Goal: Find specific page/section: Find specific page/section

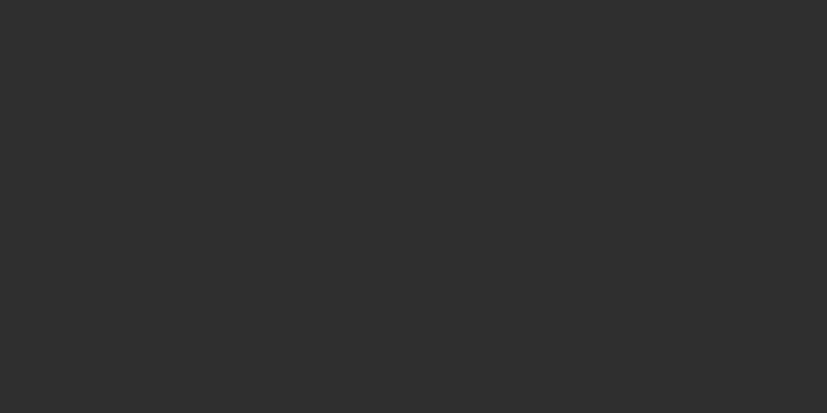
select select "10"
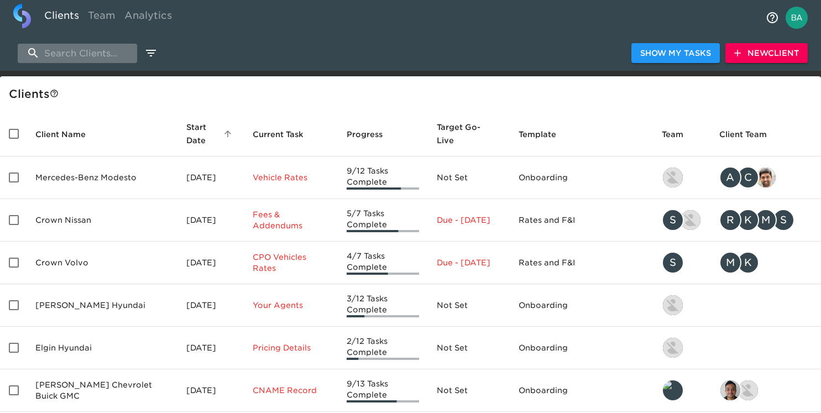
click at [79, 51] on input "search" at bounding box center [77, 53] width 119 height 19
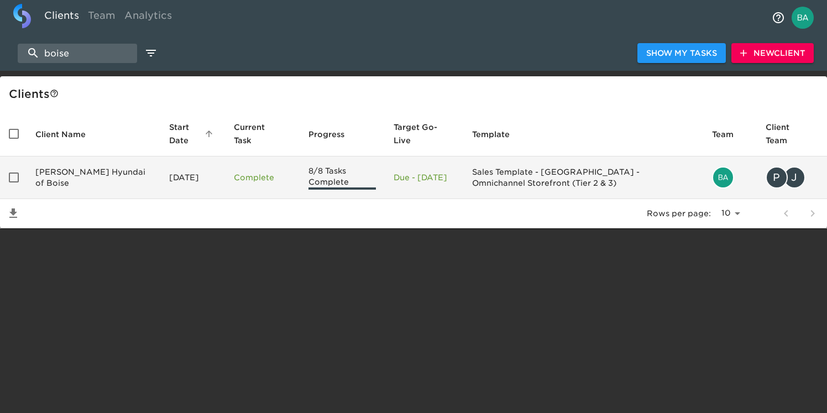
type input "boise"
click at [66, 182] on td "[PERSON_NAME] Hyundai of Boise" at bounding box center [94, 177] width 134 height 43
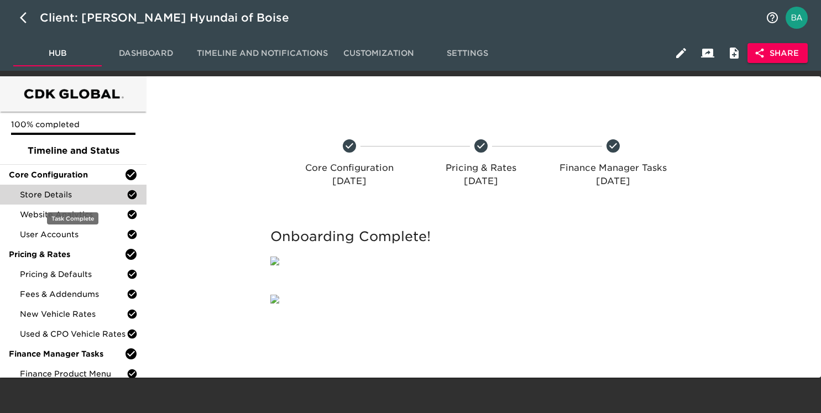
click at [56, 197] on span "Store Details" at bounding box center [73, 194] width 107 height 11
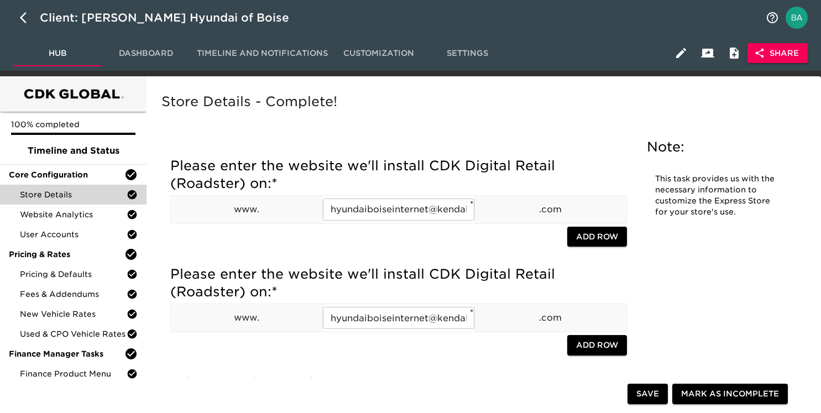
scroll to position [2479, 0]
